Goal: Check status: Check status

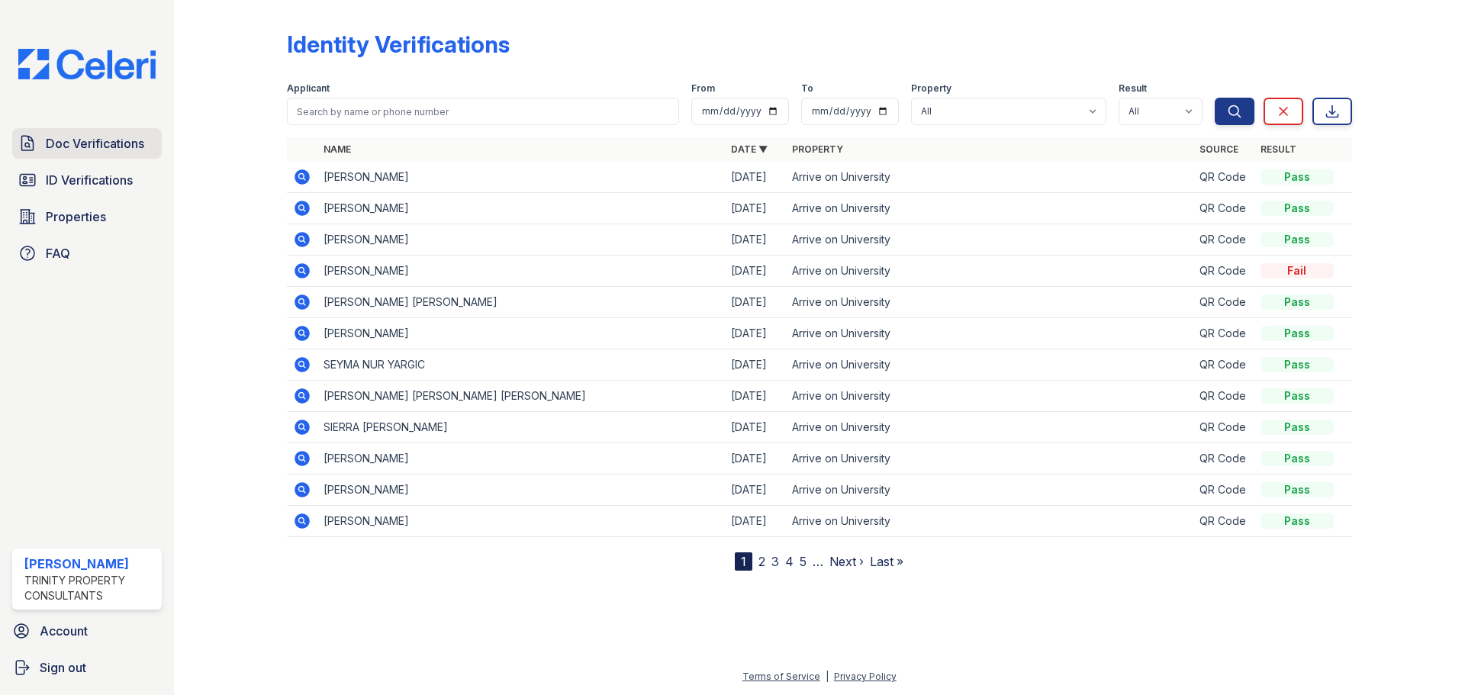
click at [124, 134] on span "Doc Verifications" at bounding box center [95, 143] width 98 height 18
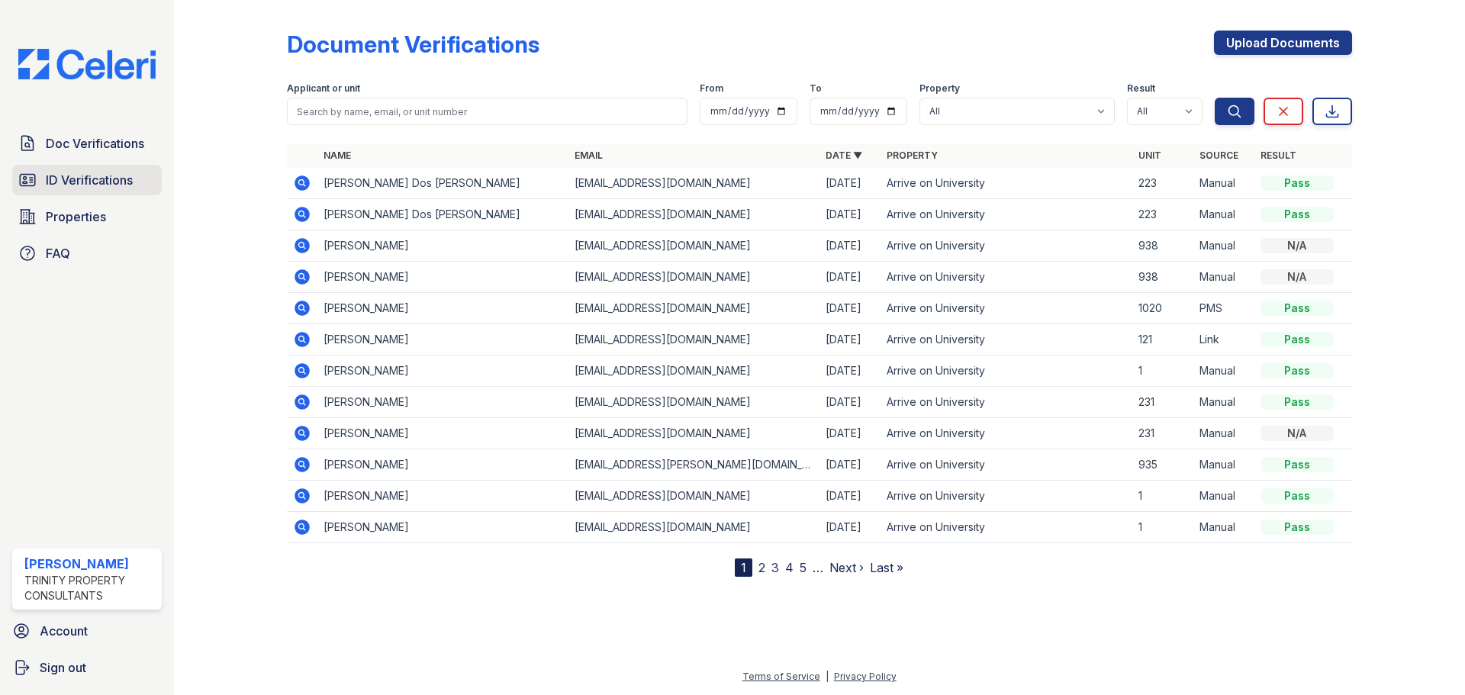
click at [73, 184] on span "ID Verifications" at bounding box center [89, 180] width 87 height 18
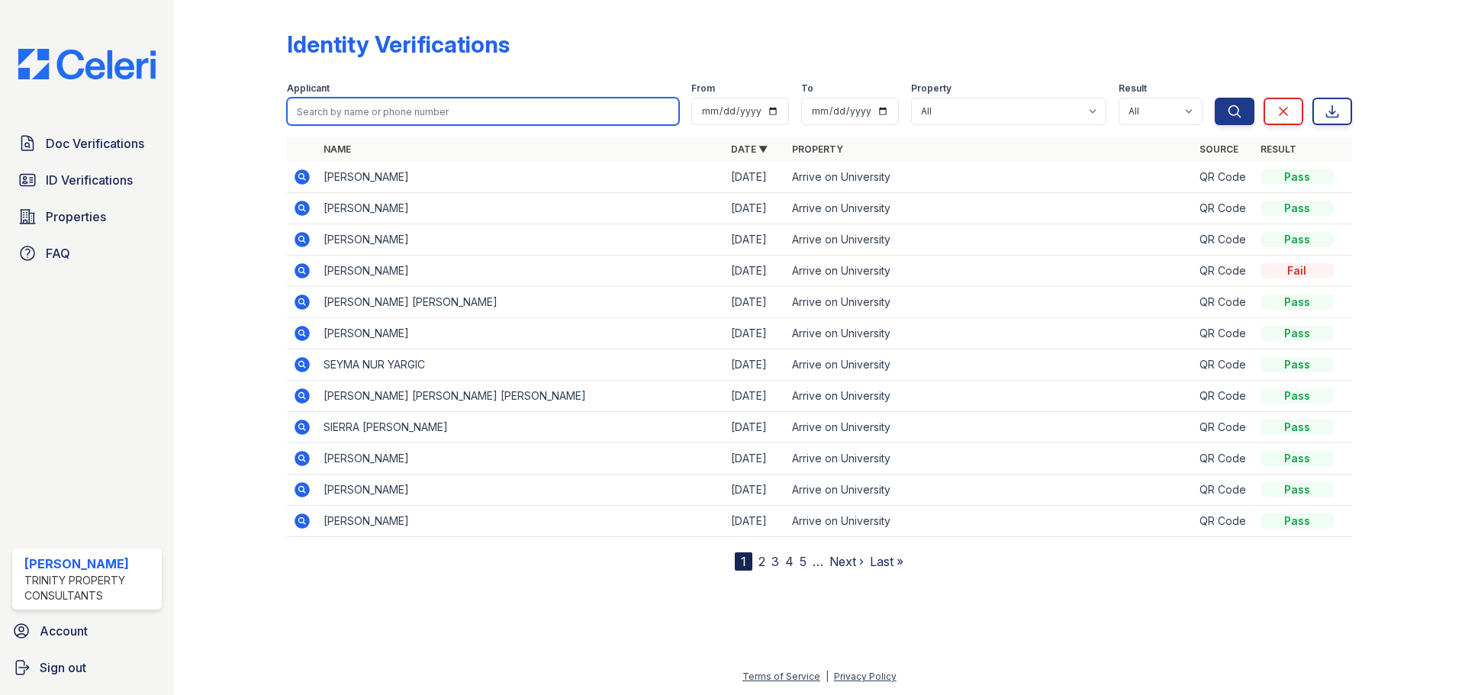
click at [513, 103] on input "search" at bounding box center [483, 111] width 392 height 27
click at [299, 269] on icon at bounding box center [302, 271] width 18 height 18
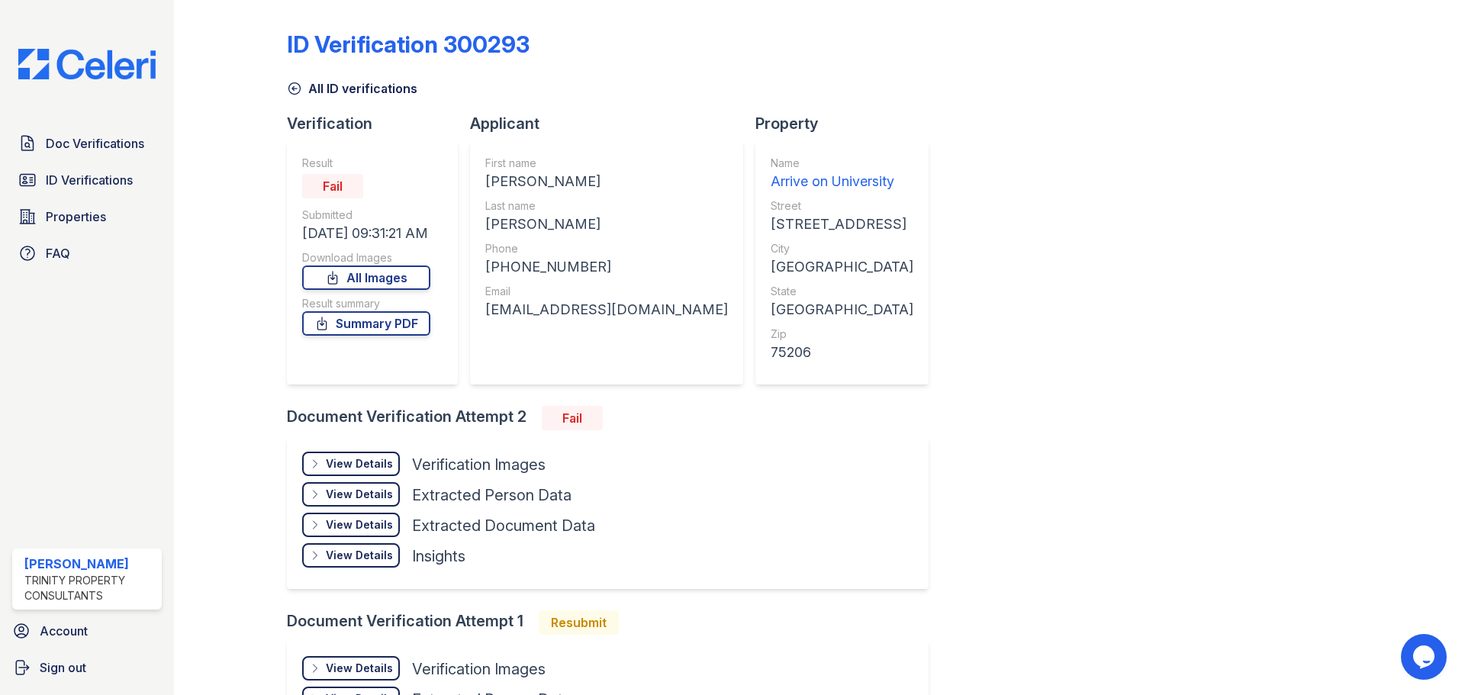
click at [359, 459] on div "View Details" at bounding box center [359, 463] width 67 height 15
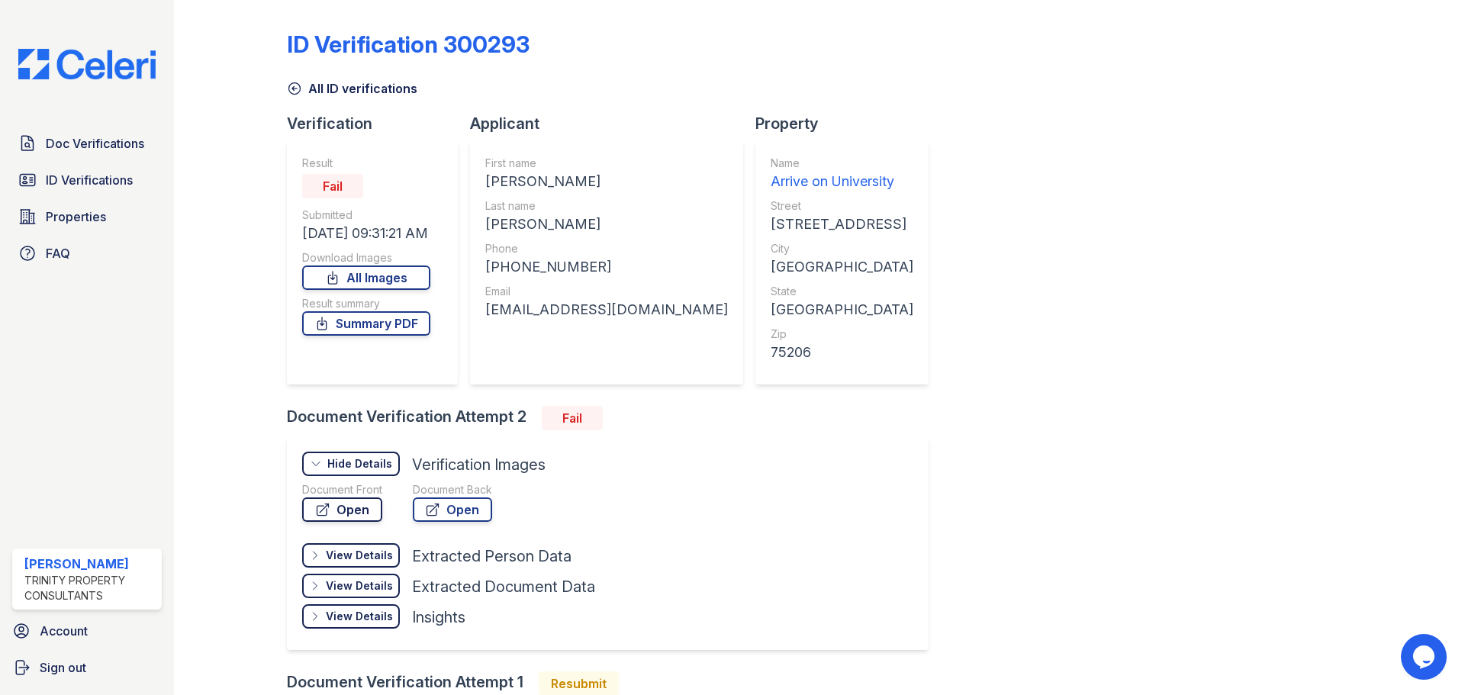
click at [360, 503] on link "Open" at bounding box center [342, 509] width 80 height 24
